Goal: Navigation & Orientation: Find specific page/section

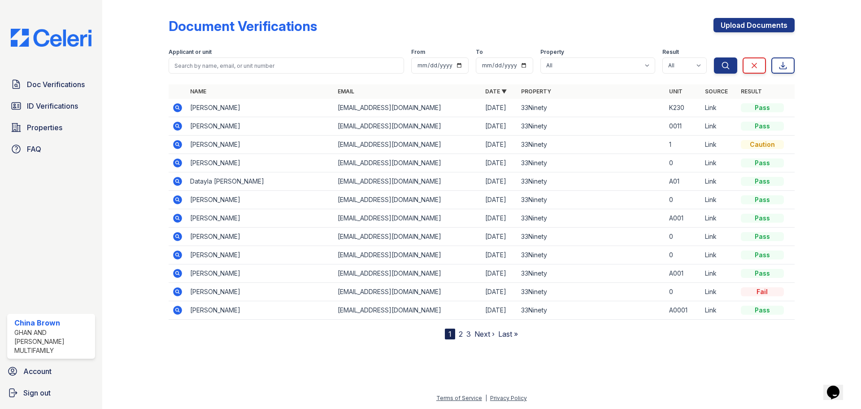
click at [462, 333] on link "2" at bounding box center [461, 333] width 4 height 9
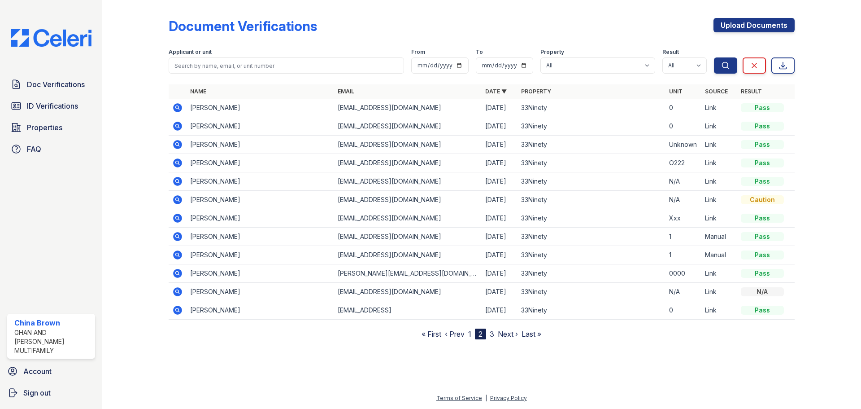
click at [492, 333] on link "3" at bounding box center [492, 333] width 4 height 9
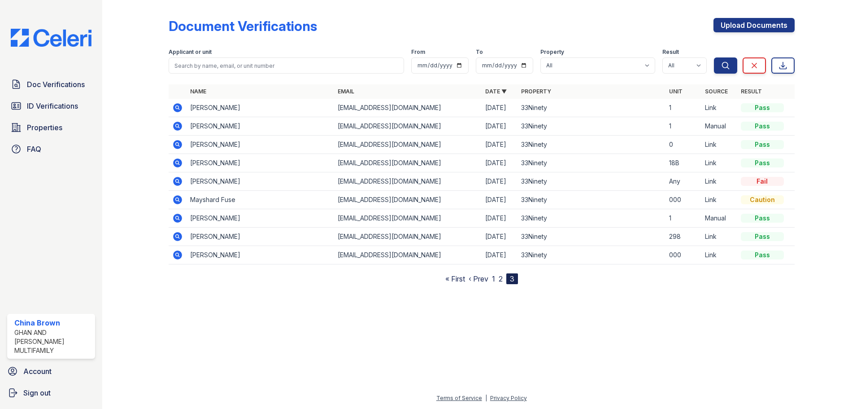
click at [494, 274] on link "1" at bounding box center [493, 278] width 3 height 9
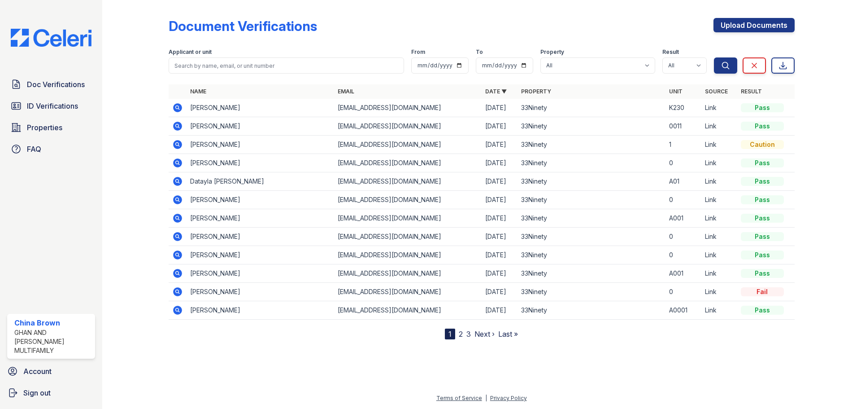
click at [468, 332] on link "3" at bounding box center [468, 333] width 4 height 9
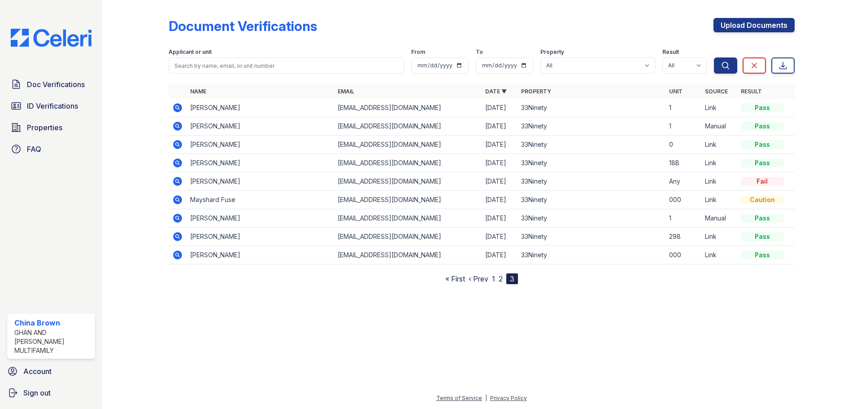
click at [492, 278] on link "1" at bounding box center [493, 278] width 3 height 9
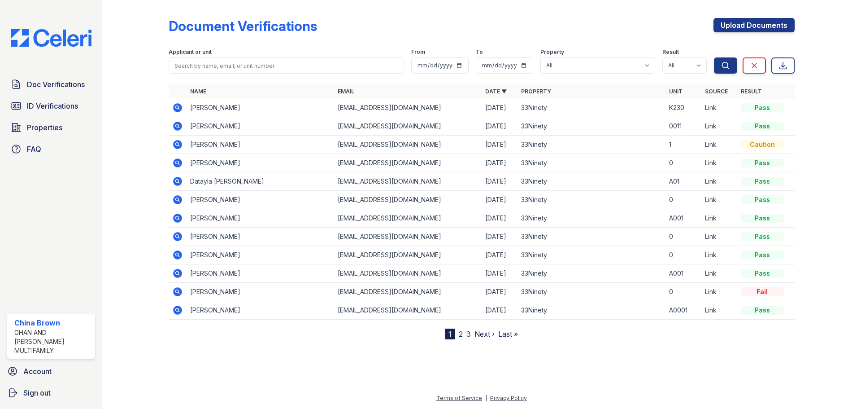
click at [172, 146] on icon at bounding box center [177, 144] width 11 height 11
